Goal: Find contact information: Find contact information

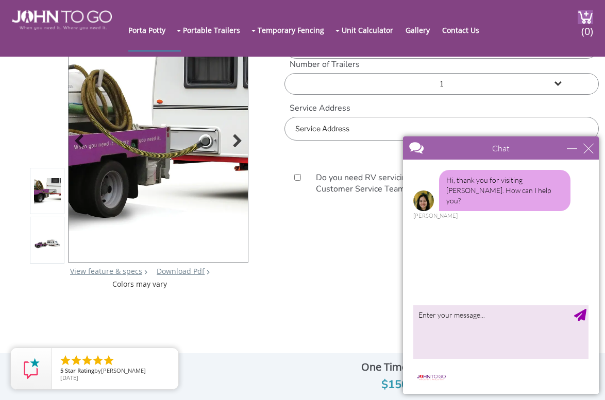
scroll to position [51, 0]
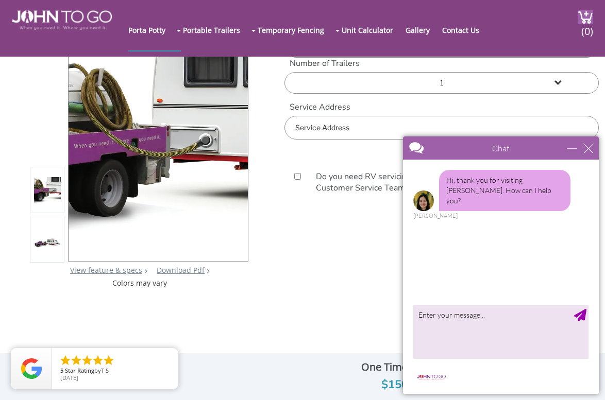
click at [587, 142] on div "Chat" at bounding box center [501, 147] width 196 height 23
click at [587, 148] on div "close" at bounding box center [588, 148] width 10 height 10
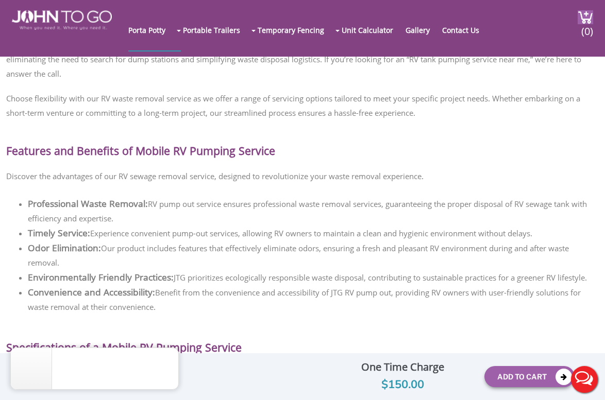
scroll to position [465, 0]
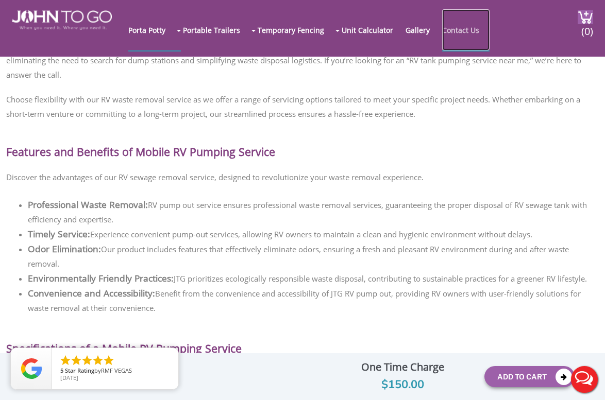
click at [461, 35] on link "Contact Us" at bounding box center [465, 29] width 47 height 41
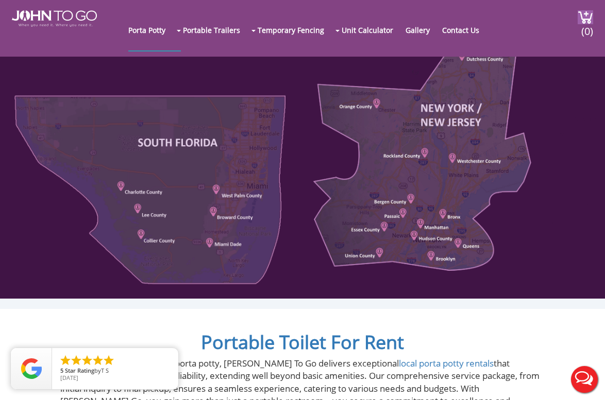
scroll to position [462, 0]
